Goal: Information Seeking & Learning: Learn about a topic

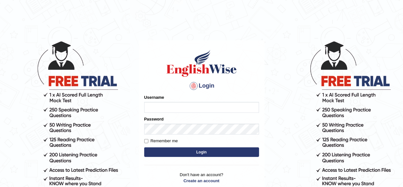
click at [186, 116] on div "Password" at bounding box center [201, 125] width 115 height 18
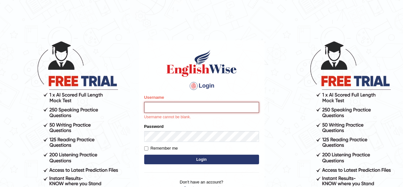
click at [198, 108] on input "Username" at bounding box center [201, 107] width 115 height 11
type input "udahal"
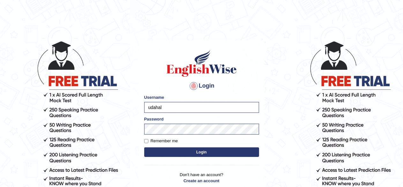
click at [238, 152] on button "Login" at bounding box center [201, 152] width 115 height 10
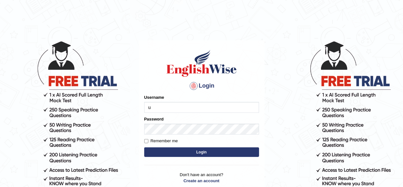
type input "udahal"
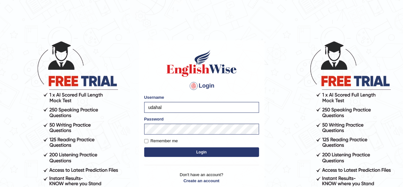
click at [206, 152] on button "Login" at bounding box center [201, 152] width 115 height 10
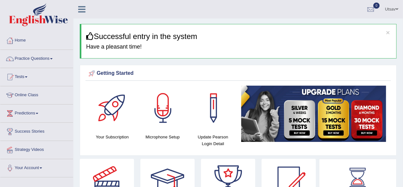
click at [53, 58] on span at bounding box center [51, 58] width 3 height 1
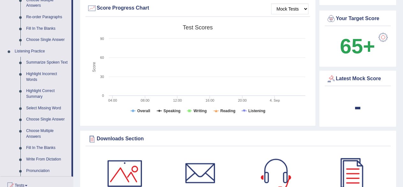
scroll to position [238, 0]
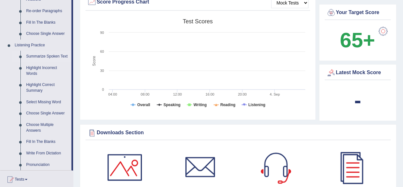
click at [38, 54] on link "Summarize Spoken Text" at bounding box center [47, 56] width 48 height 11
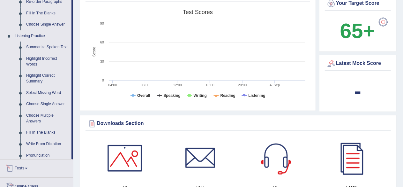
scroll to position [394, 0]
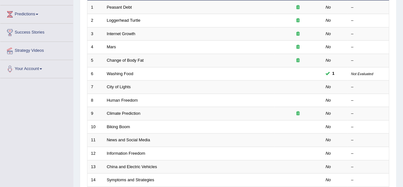
scroll to position [99, 0]
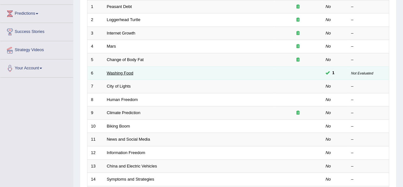
click at [124, 71] on link "Washing Food" at bounding box center [120, 72] width 26 height 5
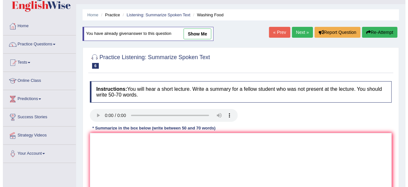
scroll to position [15, 0]
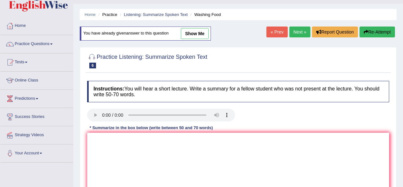
click at [192, 35] on link "show me" at bounding box center [195, 33] width 28 height 11
type textarea "The speaker provided a comprehensive overview of food safety, highliting the se…"
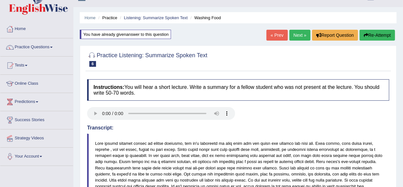
scroll to position [11, 0]
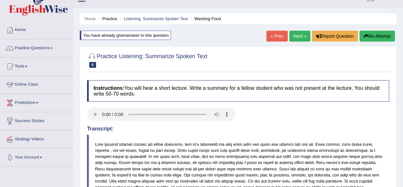
click at [47, 49] on link "Practice Questions" at bounding box center [36, 47] width 73 height 16
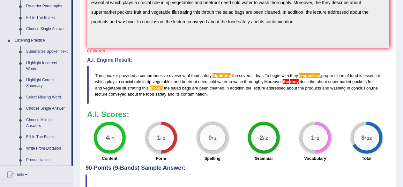
scroll to position [245, 0]
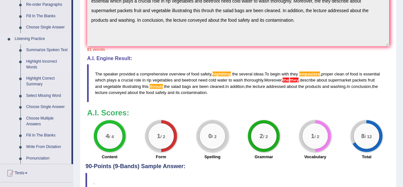
click at [40, 62] on link "Highlight Incorrect Words" at bounding box center [47, 64] width 48 height 17
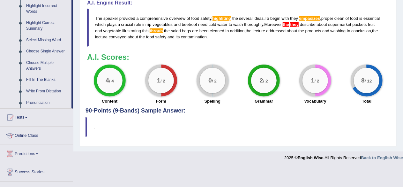
scroll to position [296, 0]
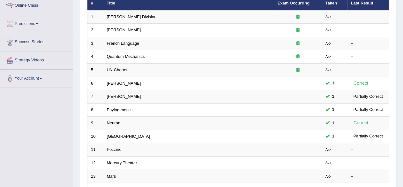
scroll to position [90, 0]
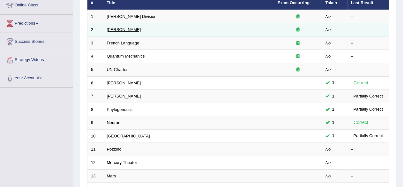
click at [120, 30] on link "[PERSON_NAME]" at bounding box center [124, 29] width 34 height 5
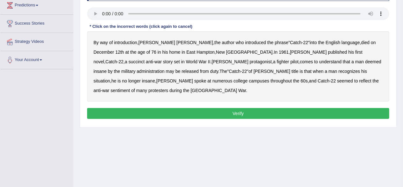
scroll to position [108, 0]
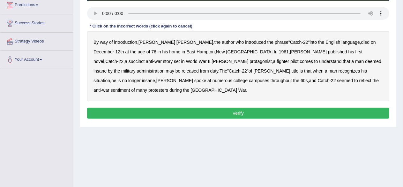
click at [145, 59] on b "succinct" at bounding box center [136, 61] width 16 height 5
click at [164, 68] on b "administration" at bounding box center [150, 70] width 28 height 5
click at [110, 78] on b "situation" at bounding box center [101, 80] width 17 height 5
click at [359, 78] on b "reflect" at bounding box center [365, 80] width 12 height 5
click at [243, 107] on button "Verify" at bounding box center [238, 112] width 302 height 11
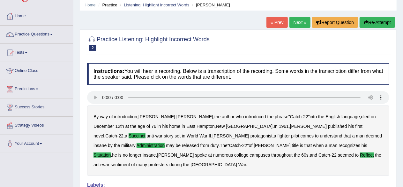
scroll to position [24, 0]
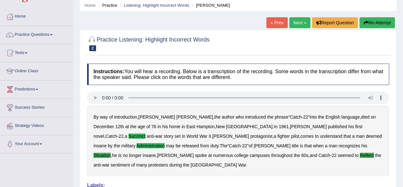
click at [46, 36] on link "Practice Questions" at bounding box center [36, 34] width 73 height 16
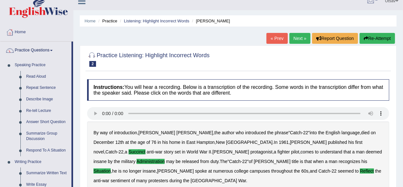
scroll to position [4, 0]
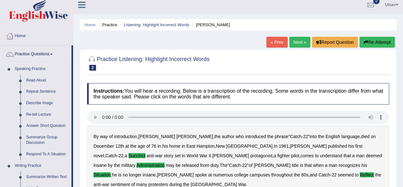
click at [298, 42] on link "Next »" at bounding box center [299, 42] width 21 height 11
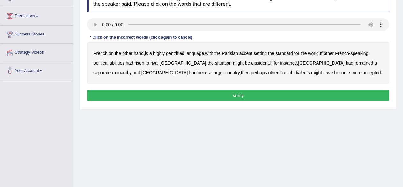
scroll to position [95, 0]
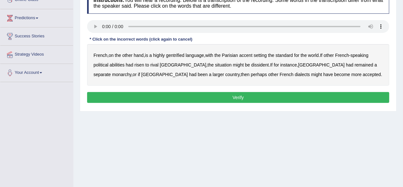
click at [180, 57] on b "gentrified" at bounding box center [175, 55] width 18 height 5
click at [117, 66] on b "abilities" at bounding box center [117, 64] width 15 height 5
click at [251, 65] on b "dissident" at bounding box center [260, 64] width 18 height 5
click at [131, 72] on b "monarchy" at bounding box center [121, 74] width 19 height 5
click at [241, 97] on button "Verify" at bounding box center [238, 97] width 302 height 11
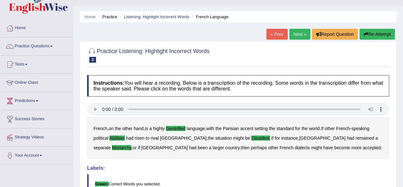
scroll to position [10, 0]
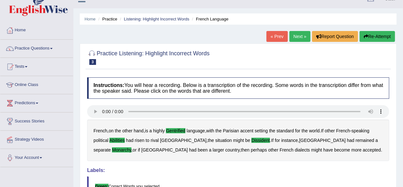
click at [53, 48] on span at bounding box center [51, 48] width 3 height 1
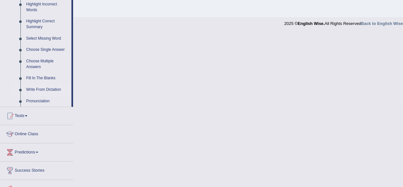
click at [48, 91] on link "Write From Dictation" at bounding box center [47, 89] width 48 height 11
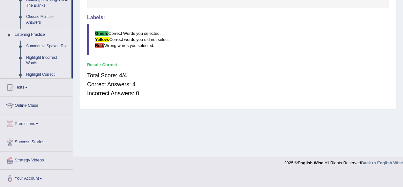
scroll to position [116, 0]
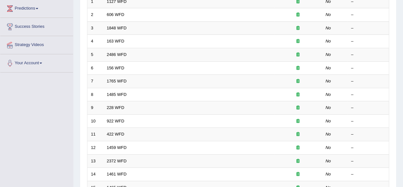
scroll to position [105, 0]
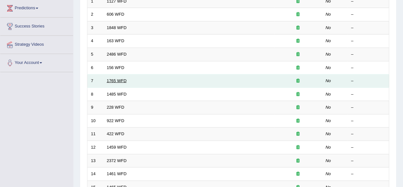
click at [118, 80] on link "1765 WFD" at bounding box center [117, 80] width 20 height 5
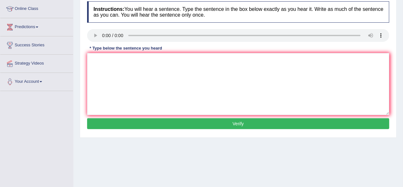
scroll to position [87, 0]
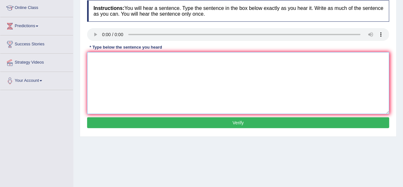
click at [99, 61] on textarea at bounding box center [238, 83] width 302 height 62
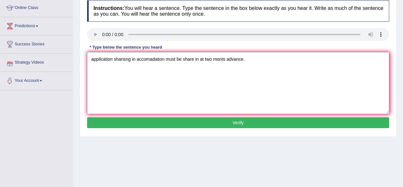
click at [92, 57] on textarea "appilcation sharisng in accomadation must be share in at two monts advance." at bounding box center [238, 83] width 302 height 62
click at [130, 59] on textarea "Appilcation sharisng in accomadation must be share in at two monts advance." at bounding box center [238, 83] width 302 height 62
click at [177, 57] on textarea "Appilcation sharing shared in accomadation must be share in at two monts advanc…" at bounding box center [238, 83] width 302 height 62
click at [260, 59] on textarea "Appilcation sharing shared in accomandation must be share in at two monts advan…" at bounding box center [238, 83] width 302 height 62
click at [239, 57] on textarea "Appilcation sharing shared in accomandation must be share in at two monts advan…" at bounding box center [238, 83] width 302 height 62
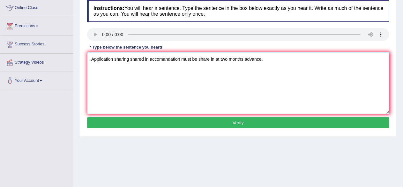
type textarea "Appilcation sharing shared in accomandation must be share in at two months adva…"
click at [227, 119] on button "Verify" at bounding box center [238, 122] width 302 height 11
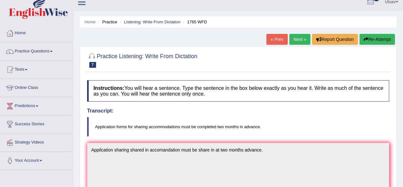
scroll to position [7, 0]
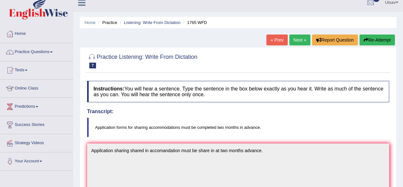
click at [298, 41] on link "Next »" at bounding box center [299, 39] width 21 height 11
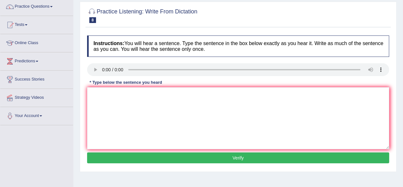
scroll to position [63, 0]
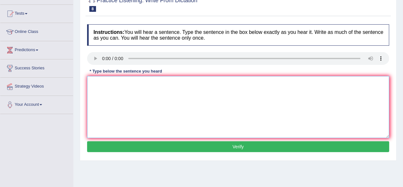
click at [97, 88] on textarea at bounding box center [238, 107] width 302 height 62
click at [92, 80] on textarea "course gives the chance more throughly through the subject." at bounding box center [238, 107] width 302 height 62
click at [142, 81] on textarea "Course gives the chance more throughly through the subject." at bounding box center [238, 107] width 302 height 62
click at [206, 83] on textarea "Course gives the chance to students to go more throughly through the subject." at bounding box center [238, 107] width 302 height 62
click at [164, 82] on textarea "Course gives the chance to students to go more throughly through the subject." at bounding box center [238, 107] width 302 height 62
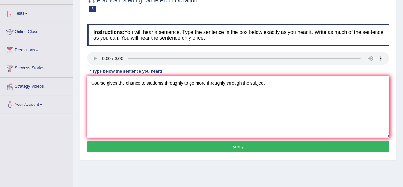
click at [225, 81] on textarea "Course gives the chance to students throughly to go more throughly through the …" at bounding box center [238, 107] width 302 height 62
type textarea "Course gives the chance to students throughly to go more through the subject."
click at [166, 142] on button "Verify" at bounding box center [238, 146] width 302 height 11
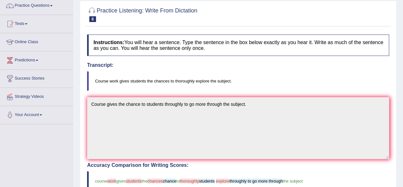
scroll to position [0, 0]
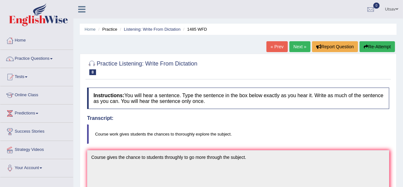
click at [53, 58] on span at bounding box center [51, 58] width 3 height 1
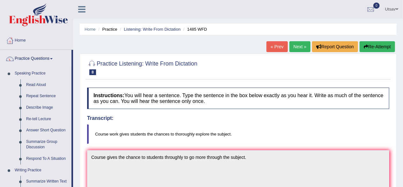
click at [297, 48] on link "Next »" at bounding box center [299, 46] width 21 height 11
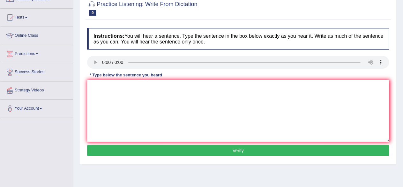
scroll to position [52, 0]
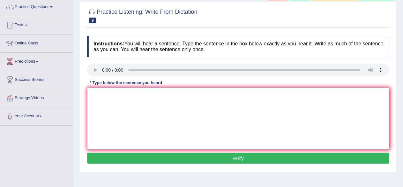
click at [143, 98] on textarea at bounding box center [238, 118] width 302 height 62
click at [125, 92] on textarea "computer degreff became a popular University course." at bounding box center [238, 118] width 302 height 62
click at [172, 95] on textarea "Computer degree has became a popular University course." at bounding box center [238, 118] width 302 height 62
type textarea "Computer degree has became a popular University course."
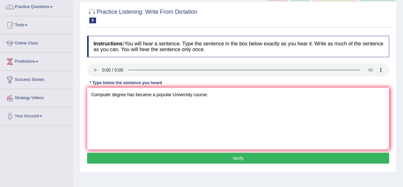
click at [186, 156] on button "Verify" at bounding box center [238, 157] width 302 height 11
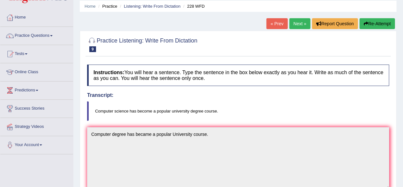
scroll to position [0, 0]
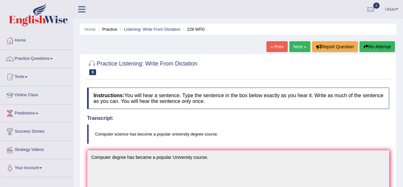
click at [287, 107] on h4 "Instructions: You will hear a sentence. Type the sentence in the box below exac…" at bounding box center [238, 97] width 302 height 21
click at [297, 48] on link "Next »" at bounding box center [299, 46] width 21 height 11
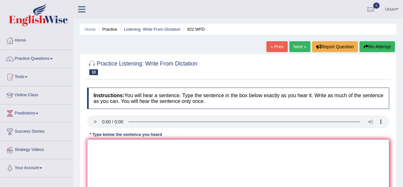
click at [114, 145] on textarea at bounding box center [238, 170] width 302 height 62
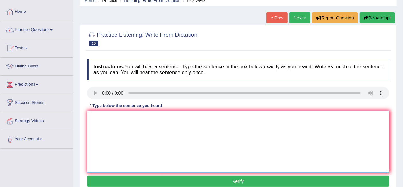
scroll to position [36, 0]
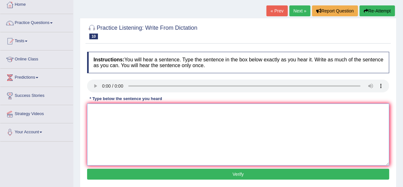
click at [99, 111] on textarea at bounding box center [238, 134] width 302 height 62
click at [92, 111] on textarea "student attending conference must be attending first." at bounding box center [238, 134] width 302 height 62
type textarea "Student attending conference must be attending first."
click at [213, 169] on button "Verify" at bounding box center [238, 173] width 302 height 11
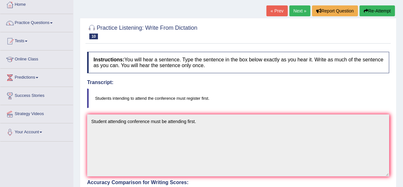
click at [293, 9] on link "Next »" at bounding box center [299, 10] width 21 height 11
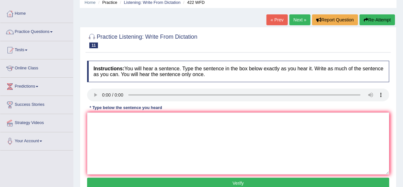
scroll to position [52, 0]
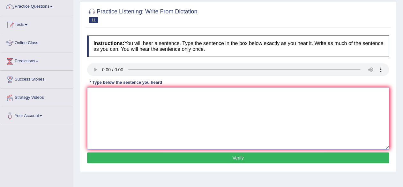
click at [98, 89] on textarea at bounding box center [238, 118] width 302 height 62
click at [92, 90] on textarea "the most detail in this argument are missing." at bounding box center [238, 118] width 302 height 62
click at [121, 94] on textarea "The most detail in this argument are missing." at bounding box center [238, 118] width 302 height 62
type textarea "The most detail details in this argument are missing."
click at [175, 156] on button "Verify" at bounding box center [238, 157] width 302 height 11
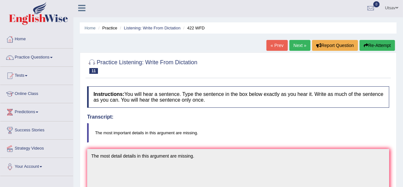
scroll to position [4, 0]
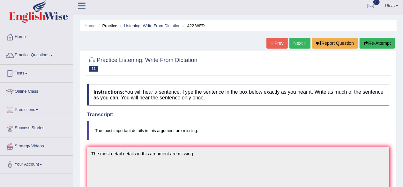
click at [301, 44] on link "Next »" at bounding box center [299, 43] width 21 height 11
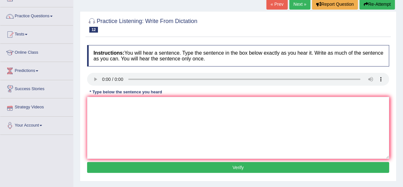
scroll to position [48, 0]
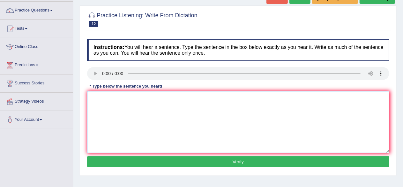
click at [90, 103] on textarea at bounding box center [238, 122] width 302 height 62
click at [119, 98] on textarea "all labroratory manual" at bounding box center [238, 122] width 302 height 62
click at [97, 96] on textarea "all labroratorymanual" at bounding box center [238, 122] width 302 height 62
click at [93, 98] on textarea "all explanation has been experienced in labroratorymanual" at bounding box center [238, 122] width 302 height 62
click at [120, 96] on textarea "All explanation has been experienced in labroratorymanual" at bounding box center [238, 122] width 302 height 62
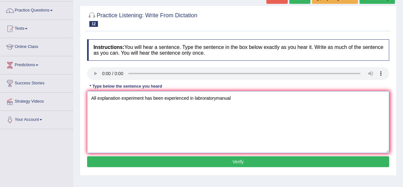
click at [231, 99] on textarea "All explanation experiment has been experienced in labroratorymanual" at bounding box center [238, 122] width 302 height 62
type textarea "All explanation experiment has been experienced in labroratorymanual."
click at [184, 163] on button "Verify" at bounding box center [238, 161] width 302 height 11
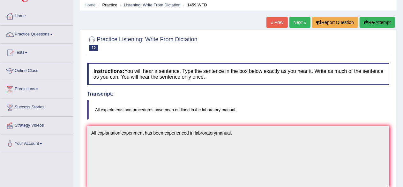
scroll to position [25, 0]
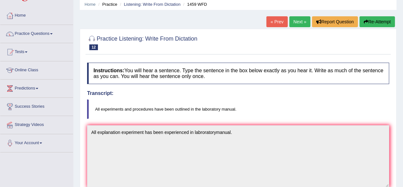
click at [300, 22] on link "Next »" at bounding box center [299, 21] width 21 height 11
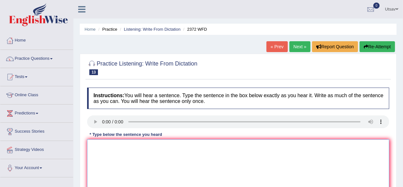
click at [124, 153] on textarea at bounding box center [238, 170] width 302 height 62
click at [101, 148] on textarea at bounding box center [238, 170] width 302 height 62
click at [102, 146] on textarea at bounding box center [238, 170] width 302 height 62
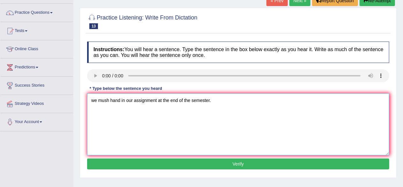
scroll to position [48, 0]
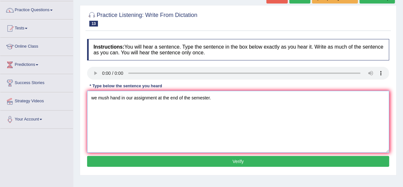
click at [108, 99] on textarea "we mush hand in our assignment at the end of the semester." at bounding box center [238, 122] width 302 height 62
click at [94, 95] on textarea "we must hand in our assignment at the end of the semester." at bounding box center [238, 122] width 302 height 62
click at [191, 99] on textarea "We must hand in our assignment at the end of the semester." at bounding box center [238, 122] width 302 height 62
type textarea "We must hand in our assignment at the end of the our semester."
click at [209, 164] on button "Verify" at bounding box center [238, 161] width 302 height 11
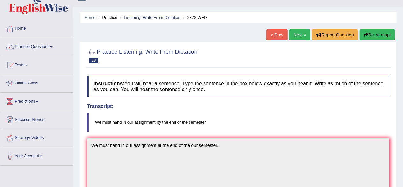
scroll to position [7, 0]
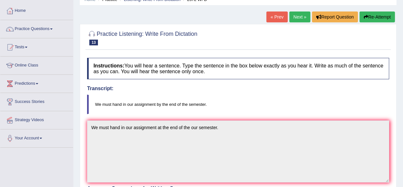
scroll to position [29, 0]
click at [298, 18] on link "Next »" at bounding box center [299, 17] width 21 height 11
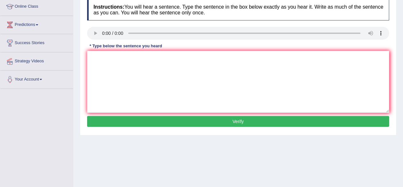
scroll to position [90, 0]
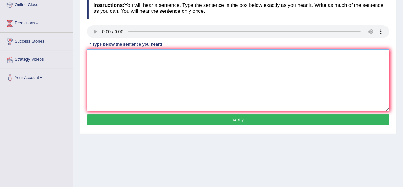
click at [99, 59] on textarea at bounding box center [238, 80] width 302 height 62
type textarea "My sister runs a business about small toys."
click at [173, 118] on button "Verify" at bounding box center [238, 119] width 302 height 11
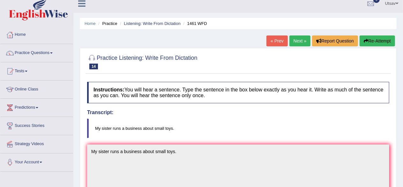
scroll to position [4, 0]
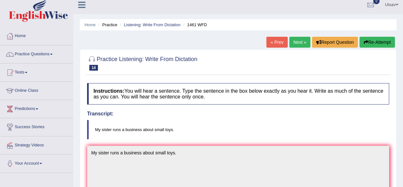
click at [300, 43] on link "Next »" at bounding box center [299, 42] width 21 height 11
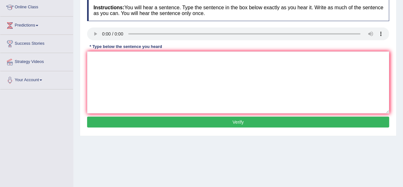
scroll to position [88, 0]
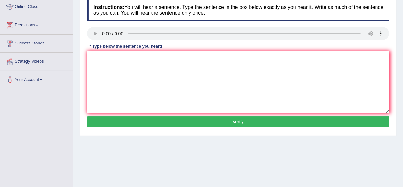
click at [102, 61] on textarea at bounding box center [238, 82] width 302 height 62
type textarea "You can find the complain form on at the website."
click at [145, 121] on button "Verify" at bounding box center [238, 121] width 302 height 11
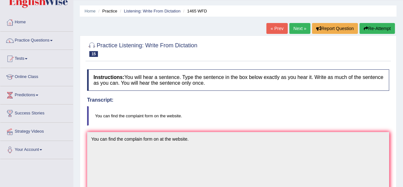
scroll to position [15, 0]
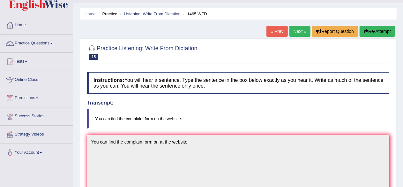
click at [304, 27] on link "Next »" at bounding box center [299, 31] width 21 height 11
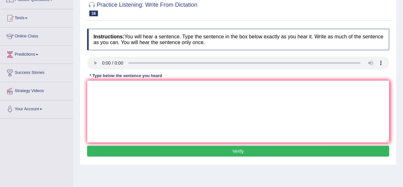
scroll to position [61, 0]
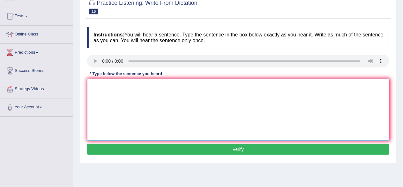
click at [108, 82] on textarea at bounding box center [238, 109] width 302 height 62
type textarea "we are looking for the both method of practical and engaging."
click at [133, 145] on button "Verify" at bounding box center [238, 148] width 302 height 11
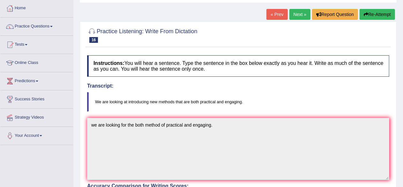
scroll to position [0, 0]
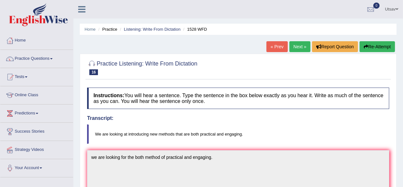
click at [297, 48] on link "Next »" at bounding box center [299, 46] width 21 height 11
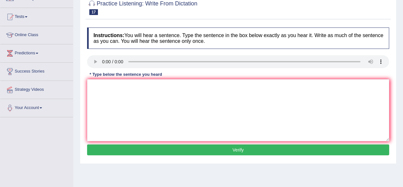
scroll to position [70, 0]
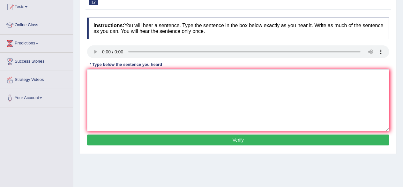
click at [92, 44] on div "Instructions: You will hear a sentence. Type the sentence in the box below exac…" at bounding box center [237, 82] width 305 height 136
click at [95, 72] on textarea at bounding box center [238, 100] width 302 height 62
click at [98, 77] on textarea "mah providing a foundation on alanlyzing data." at bounding box center [238, 100] width 302 height 62
click at [99, 76] on textarea "mah providing a foundation on alanlyzing data." at bounding box center [238, 100] width 302 height 62
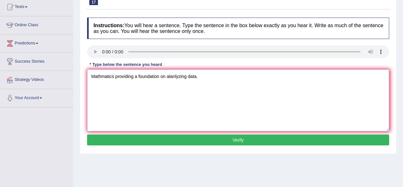
click at [134, 76] on textarea "Mathmatics providing a foundation on alanlyzing data." at bounding box center [238, 100] width 302 height 62
type textarea "Mathmatics providing provided a foundation on alanlyzing data."
click at [219, 139] on button "Verify" at bounding box center [238, 139] width 302 height 11
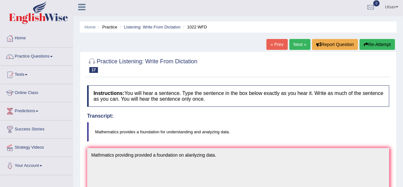
scroll to position [3, 0]
click at [296, 45] on link "Next »" at bounding box center [299, 44] width 21 height 11
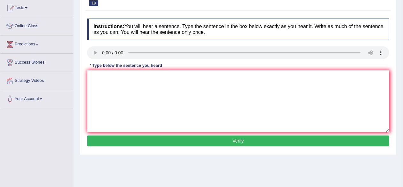
scroll to position [74, 0]
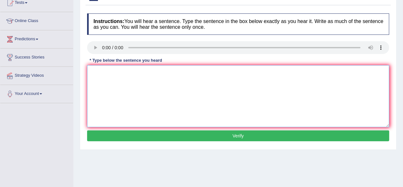
click at [98, 69] on textarea at bounding box center [238, 96] width 302 height 62
type textarea "you must have hard on a construction site."
click at [166, 134] on button "Verify" at bounding box center [238, 135] width 302 height 11
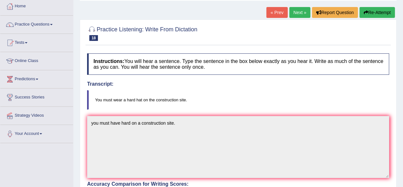
scroll to position [33, 0]
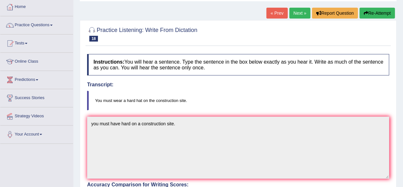
click at [298, 13] on link "Next »" at bounding box center [299, 13] width 21 height 11
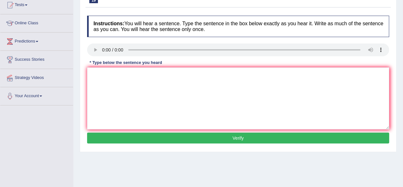
scroll to position [73, 0]
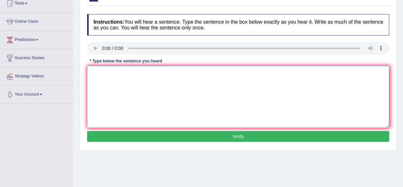
click at [108, 77] on textarea at bounding box center [238, 97] width 302 height 62
type textarea "chemical reaction when substance and change."
click at [152, 135] on button "Verify" at bounding box center [238, 136] width 302 height 11
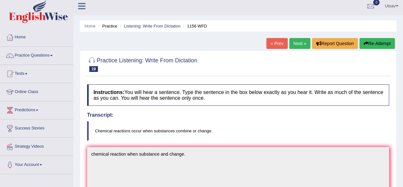
scroll to position [4, 0]
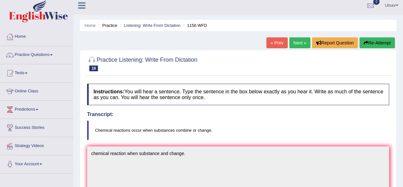
click at [297, 43] on link "Next »" at bounding box center [299, 42] width 21 height 11
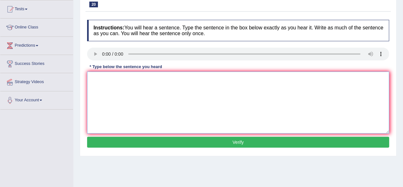
click at [96, 78] on textarea at bounding box center [238, 102] width 302 height 62
click at [113, 79] on textarea "All you argu shoub be with evidance an relative theories." at bounding box center [238, 102] width 302 height 62
click at [115, 79] on textarea "All you argu shoub be with evidance an relative theories." at bounding box center [238, 102] width 302 height 62
click at [104, 77] on textarea "All you argument arguments shoub be with evidance an relative theories." at bounding box center [238, 102] width 302 height 62
click at [97, 77] on textarea "All your argument arguments shoub be with evidance an relative theories." at bounding box center [238, 102] width 302 height 62
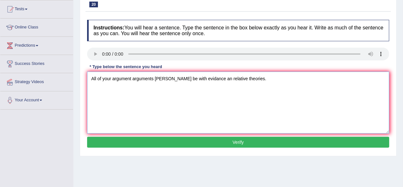
click at [166, 74] on textarea "All of your argument arguments shoub be with evidance an relative theories." at bounding box center [238, 102] width 302 height 62
click at [176, 76] on textarea "All of your argument arguments should be with evidance an relative theories." at bounding box center [238, 102] width 302 height 62
click at [243, 77] on textarea "All of your argument arguments should be submit submitted with evidance an rela…" at bounding box center [238, 102] width 302 height 62
type textarea "All of your argument arguments should be submit submitted with evidance and rel…"
click at [223, 141] on button "Verify" at bounding box center [238, 141] width 302 height 11
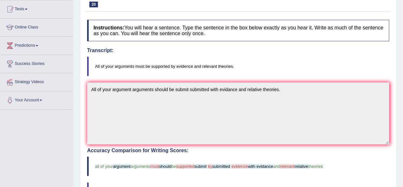
click at [314, 53] on div "Transcript: All of your arguments must be supported by evidence and relevant th…" at bounding box center [238, 62] width 302 height 28
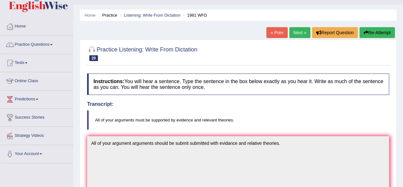
scroll to position [13, 0]
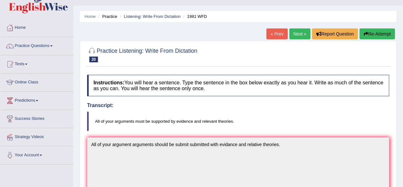
click at [298, 35] on link "Next »" at bounding box center [299, 33] width 21 height 11
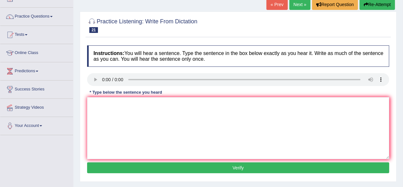
scroll to position [44, 0]
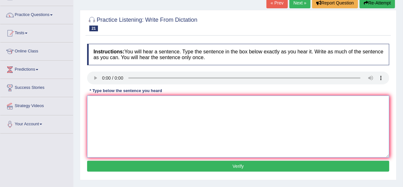
click at [140, 106] on textarea at bounding box center [238, 126] width 302 height 62
click at [96, 101] on textarea "out emply rate has fallen to the lowest level on the years." at bounding box center [238, 126] width 302 height 62
click at [97, 102] on textarea "out emply rate has fallen to the lowest level on the years." at bounding box center [238, 126] width 302 height 62
click at [113, 103] on textarea "Our emply rate has fallen to the lowest level on the years." at bounding box center [238, 126] width 302 height 62
click at [134, 103] on textarea "Our employment rate has fallen to the lowest level on the years." at bounding box center [238, 126] width 302 height 62
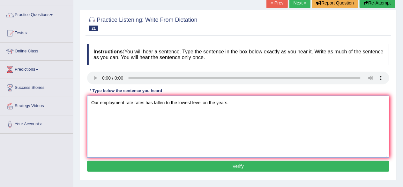
type textarea "Our employment rate rates has fallen to the lowest level on the years."
click at [224, 165] on button "Verify" at bounding box center [238, 165] width 302 height 11
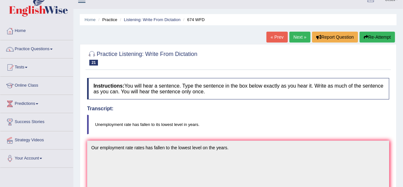
scroll to position [9, 0]
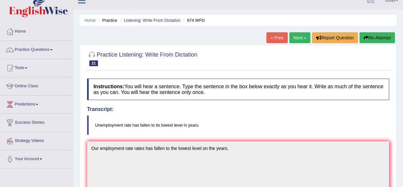
click at [302, 33] on link "Next »" at bounding box center [299, 37] width 21 height 11
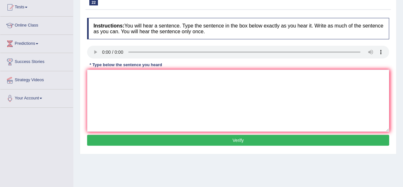
scroll to position [71, 0]
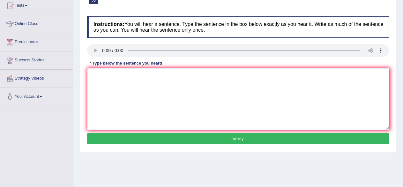
click at [93, 80] on textarea at bounding box center [238, 99] width 302 height 62
click at [95, 71] on textarea at bounding box center [238, 99] width 302 height 62
click at [92, 72] on textarea "the dmep has a hifher propotion of the post graduate students." at bounding box center [238, 99] width 302 height 62
click at [109, 73] on textarea "The dmep has a hifher propotion of the post graduate students." at bounding box center [238, 99] width 302 height 62
click at [111, 75] on textarea "The dmep has a hifher propotion of the post graduate students." at bounding box center [238, 99] width 302 height 62
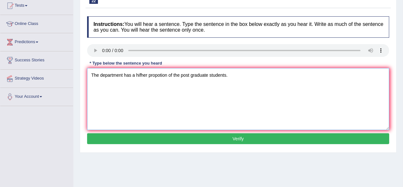
click at [146, 74] on textarea "The department has a hifher propotion of the post graduate students." at bounding box center [238, 99] width 302 height 62
click at [149, 75] on textarea "The department has a hifher propotion of the post graduate students." at bounding box center [238, 99] width 302 height 62
click at [166, 73] on textarea "The department has a higher propotion of the post graduate students." at bounding box center [238, 99] width 302 height 62
type textarea "The department has a higher propotion of the post graduate students."
click at [208, 136] on button "Verify" at bounding box center [238, 138] width 302 height 11
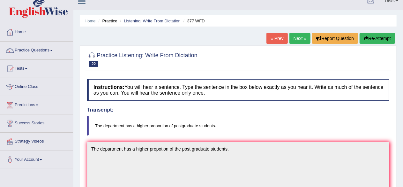
scroll to position [3, 0]
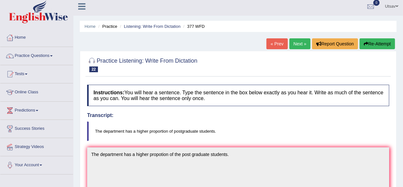
click at [297, 45] on link "Next »" at bounding box center [299, 43] width 21 height 11
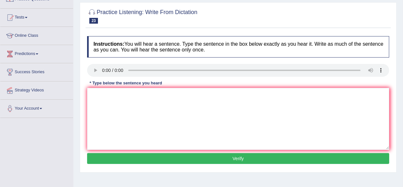
scroll to position [62, 0]
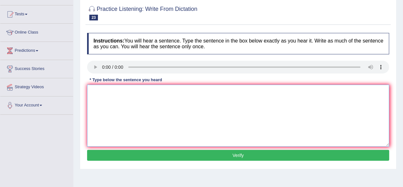
click at [97, 89] on textarea at bounding box center [238, 115] width 302 height 62
click at [92, 91] on textarea "the gap betwenn richa nd poor di does not decrease." at bounding box center [238, 115] width 302 height 62
click at [125, 91] on textarea "The gap betwenn richa nd poor di does not decrease." at bounding box center [238, 115] width 302 height 62
click at [136, 91] on textarea "The gap between richa nd poor di does not decrease." at bounding box center [238, 115] width 302 height 62
click at [135, 91] on textarea "The gap between rich nd poor di does not decrease." at bounding box center [238, 115] width 302 height 62
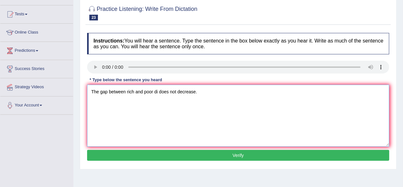
click at [158, 88] on textarea "The gap between rich and poor di does not decrease." at bounding box center [238, 115] width 302 height 62
click at [184, 93] on textarea "The gap between rich and poor did does not decrease." at bounding box center [238, 115] width 302 height 62
type textarea "The gap between rich and poor did does not decrease."
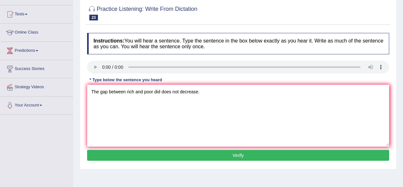
click at [194, 150] on button "Verify" at bounding box center [238, 155] width 302 height 11
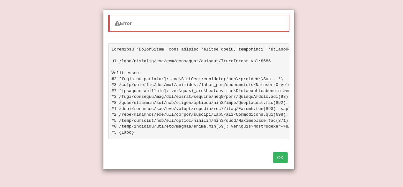
click at [281, 162] on button "OK" at bounding box center [280, 157] width 15 height 11
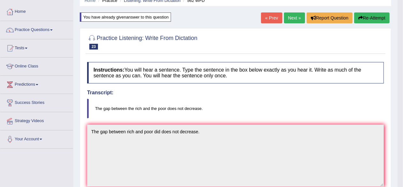
scroll to position [0, 0]
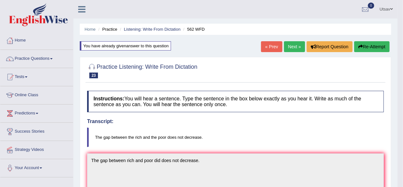
click at [297, 45] on link "Next »" at bounding box center [294, 46] width 21 height 11
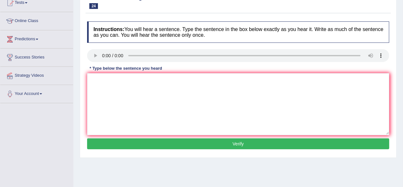
scroll to position [75, 0]
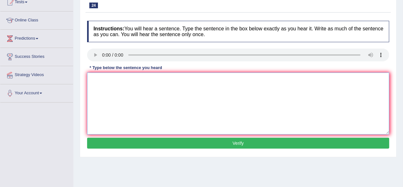
click at [94, 75] on textarea at bounding box center [238, 103] width 302 height 62
click at [92, 77] on textarea "if you have any question about the exam, please raise your hand." at bounding box center [238, 103] width 302 height 62
type textarea "If you have any question about the exam, please raise your hand."
click at [155, 142] on button "Verify" at bounding box center [238, 142] width 302 height 11
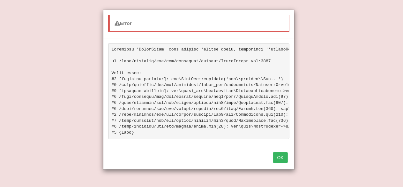
click at [282, 161] on button "OK" at bounding box center [280, 157] width 15 height 11
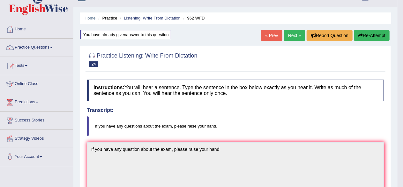
scroll to position [0, 0]
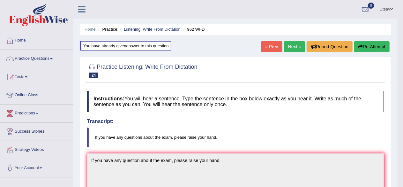
click at [291, 44] on link "Next »" at bounding box center [294, 46] width 21 height 11
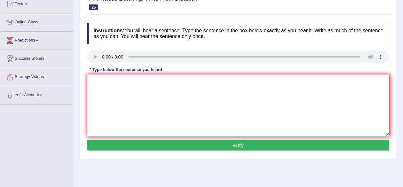
scroll to position [75, 0]
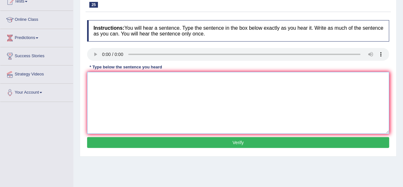
click at [101, 78] on textarea at bounding box center [238, 103] width 302 height 62
click at [120, 78] on textarea "student repere will be visiting the classes with voting forms." at bounding box center [238, 103] width 302 height 62
click at [92, 77] on textarea "student representatives will be visiting the classes with voting forms." at bounding box center [238, 103] width 302 height 62
click at [201, 81] on textarea "Student representatives will be visiting the classes with voting forms." at bounding box center [238, 103] width 302 height 62
type textarea "Student representatives will be visiting the classes with the voting forms."
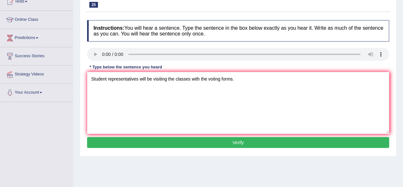
click at [225, 144] on button "Verify" at bounding box center [238, 142] width 302 height 11
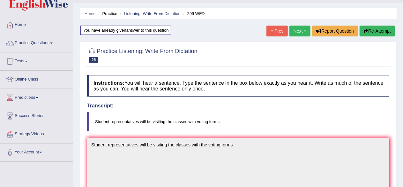
scroll to position [0, 0]
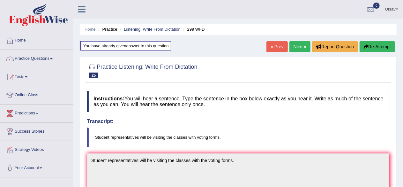
click at [299, 48] on link "Next »" at bounding box center [299, 46] width 21 height 11
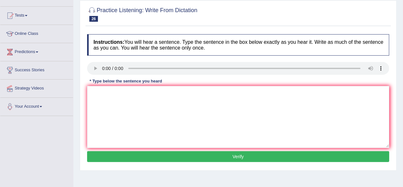
scroll to position [74, 0]
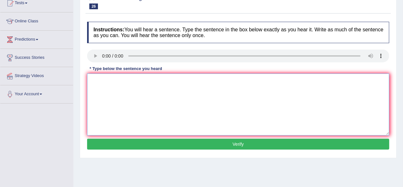
click at [93, 81] on textarea at bounding box center [238, 104] width 302 height 62
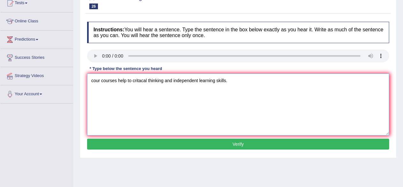
click at [98, 81] on textarea "cour courses help to critacal thinking and independent learning skills." at bounding box center [238, 104] width 302 height 62
click at [99, 81] on textarea "cour courses help to critacal thinking and independent learning skills." at bounding box center [238, 104] width 302 height 62
click at [145, 80] on textarea "Our courses help to critacal thinking and independent learning skills." at bounding box center [238, 104] width 302 height 62
type textarea "Our courses help to critical thinking and independent learning skills."
click at [225, 138] on button "Verify" at bounding box center [238, 143] width 302 height 11
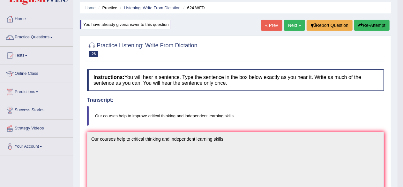
scroll to position [0, 0]
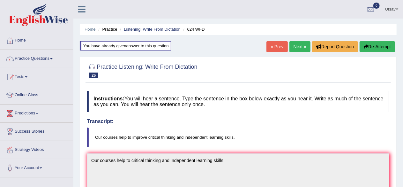
click at [300, 48] on link "Next »" at bounding box center [299, 46] width 21 height 11
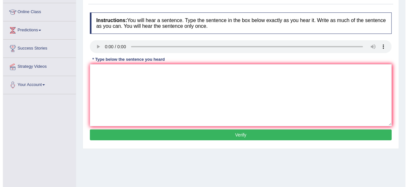
scroll to position [87, 0]
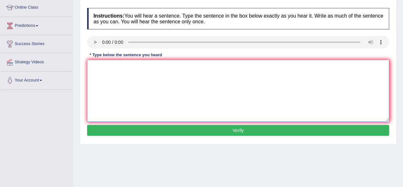
click at [105, 71] on textarea at bounding box center [238, 91] width 302 height 62
type textarea "we are able to work in a team."
click at [131, 127] on button "Verify" at bounding box center [238, 130] width 302 height 11
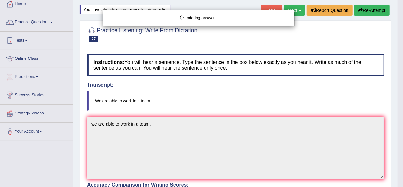
scroll to position [36, 0]
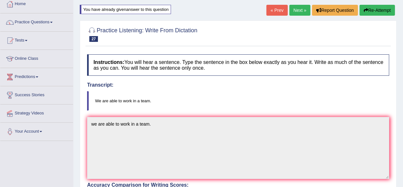
click at [293, 11] on link "Next »" at bounding box center [299, 10] width 21 height 11
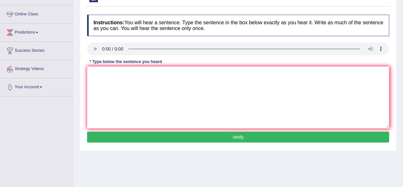
scroll to position [91, 0]
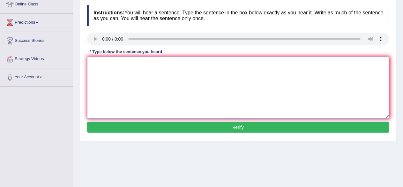
click at [99, 62] on textarea at bounding box center [238, 87] width 302 height 62
click at [103, 62] on textarea "farmily methost around the world have developed recently." at bounding box center [238, 87] width 302 height 62
click at [126, 61] on textarea "Farming methost around the world have developed recently." at bounding box center [238, 87] width 302 height 62
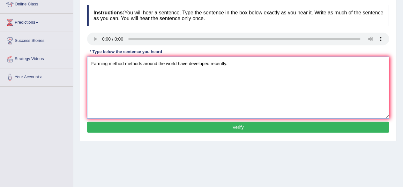
type textarea "Farming method methods around the world have developed recently."
click at [205, 122] on button "Verify" at bounding box center [238, 126] width 302 height 11
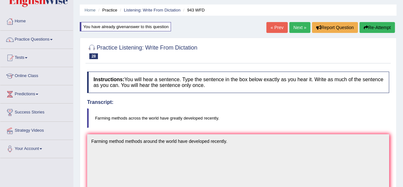
scroll to position [18, 0]
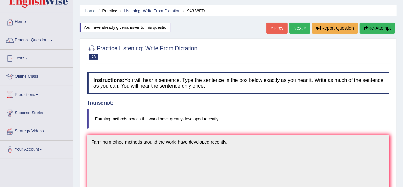
click at [304, 27] on link "Next »" at bounding box center [299, 28] width 21 height 11
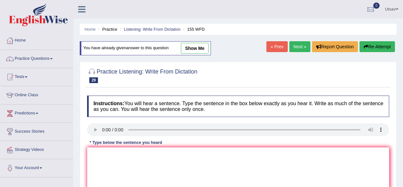
click at [299, 46] on link "Next »" at bounding box center [299, 46] width 21 height 11
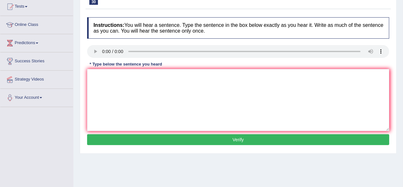
scroll to position [73, 0]
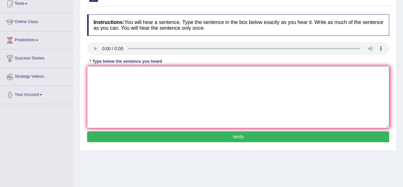
click at [98, 69] on textarea at bounding box center [238, 97] width 302 height 62
click at [106, 72] on textarea "plearse provide teh report to submit the idea abot of this argument." at bounding box center [238, 97] width 302 height 62
click at [126, 73] on textarea "Please provide teh report to submit the idea abot of this argument." at bounding box center [238, 97] width 302 height 62
click at [126, 73] on textarea "Please provide th report to submit the idea abot of this argument." at bounding box center [238, 97] width 302 height 62
click at [187, 73] on textarea "Please provide the report to submit the idea abot of this argument." at bounding box center [238, 97] width 302 height 62
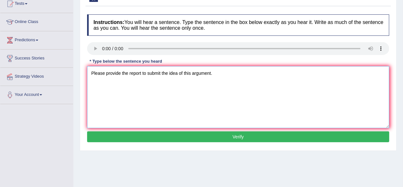
type textarea "Please provide the report to submit the idea of this argument."
click at [179, 134] on button "Verify" at bounding box center [238, 136] width 302 height 11
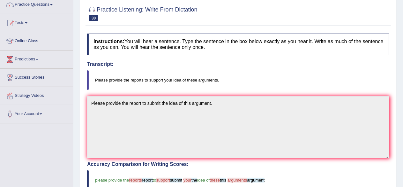
scroll to position [0, 0]
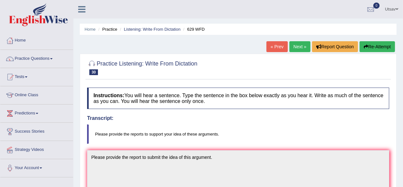
click at [297, 41] on link "Next »" at bounding box center [299, 46] width 21 height 11
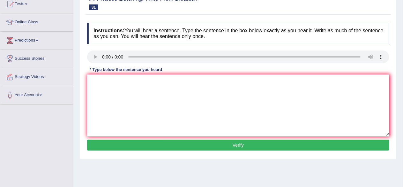
scroll to position [73, 0]
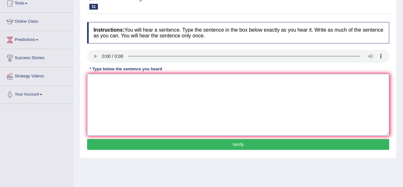
click at [100, 83] on textarea at bounding box center [238, 105] width 302 height 62
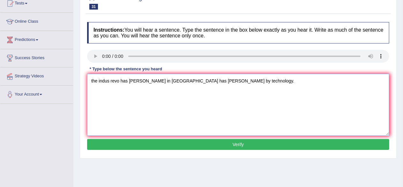
click at [92, 77] on textarea "the indus revo has [PERSON_NAME] in [GEOGRAPHIC_DATA] has [PERSON_NAME] by tech…" at bounding box center [238, 105] width 302 height 62
click at [111, 79] on textarea "The indus revo has [PERSON_NAME] in [GEOGRAPHIC_DATA] has [PERSON_NAME] by tech…" at bounding box center [238, 105] width 302 height 62
click at [127, 80] on textarea "The industrail revo has [PERSON_NAME] in [GEOGRAPHIC_DATA] has [PERSON_NAME] by…" at bounding box center [238, 105] width 302 height 62
click at [158, 79] on textarea "The industrail revolution has [PERSON_NAME] in [GEOGRAPHIC_DATA] has [PERSON_NA…" at bounding box center [238, 105] width 302 height 62
click at [175, 80] on textarea "The industrail revolution in [GEOGRAPHIC_DATA] has [PERSON_NAME] by technology." at bounding box center [238, 105] width 302 height 62
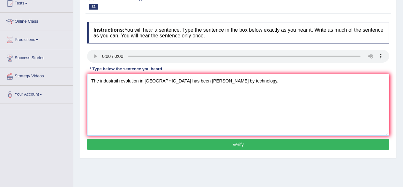
click at [188, 80] on textarea "The industrail revolution in [GEOGRAPHIC_DATA] has been [PERSON_NAME] by techno…" at bounding box center [238, 105] width 302 height 62
click at [188, 80] on textarea "The industrail revolution in [GEOGRAPHIC_DATA] has been stee by technology." at bounding box center [238, 105] width 302 height 62
type textarea "The industrail revolution in [GEOGRAPHIC_DATA] has been steam by technology."
click at [214, 143] on button "Verify" at bounding box center [238, 144] width 302 height 11
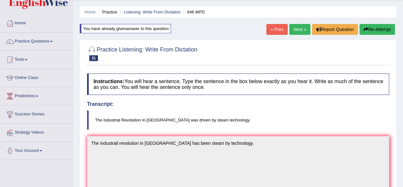
scroll to position [0, 0]
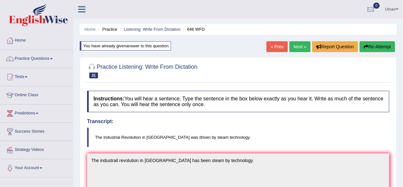
click at [49, 58] on link "Practice Questions" at bounding box center [36, 58] width 73 height 16
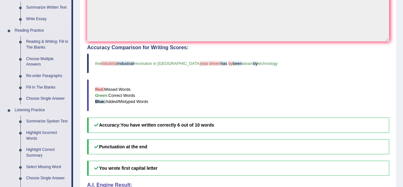
scroll to position [175, 0]
